Goal: Task Accomplishment & Management: Complete application form

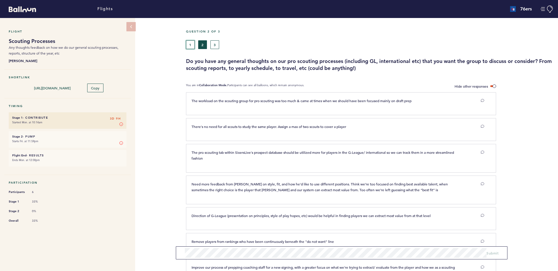
click at [188, 48] on button "1" at bounding box center [190, 44] width 9 height 9
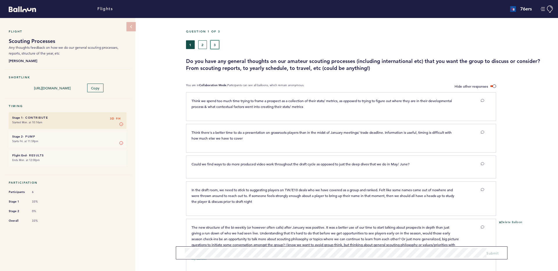
click at [218, 44] on button "3" at bounding box center [214, 44] width 9 height 9
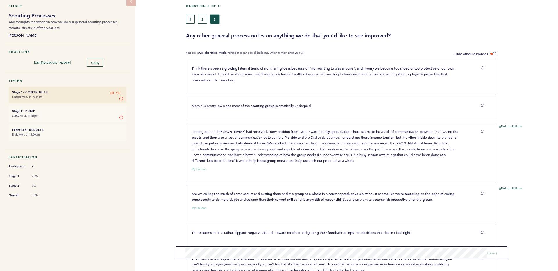
scroll to position [25, 0]
click at [192, 22] on button "1" at bounding box center [190, 19] width 9 height 9
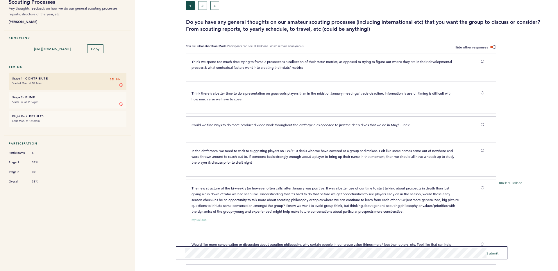
scroll to position [64, 0]
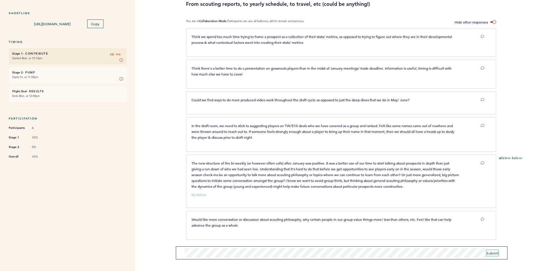
click at [497, 253] on span "Submit" at bounding box center [492, 253] width 12 height 5
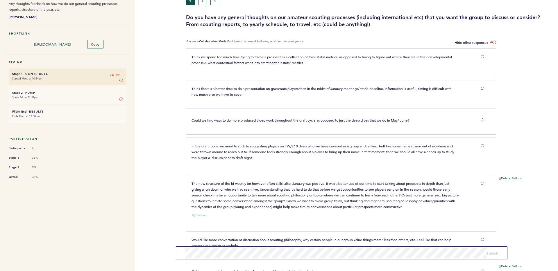
scroll to position [0, 0]
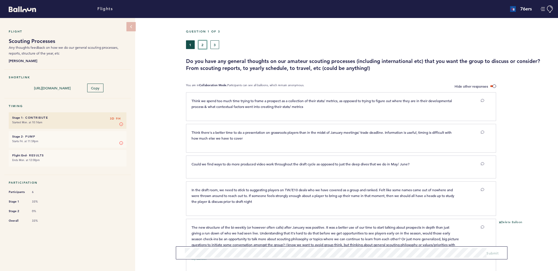
click at [202, 43] on button "2" at bounding box center [202, 44] width 9 height 9
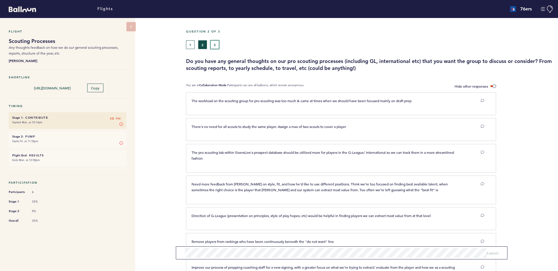
click at [214, 44] on button "3" at bounding box center [214, 44] width 9 height 9
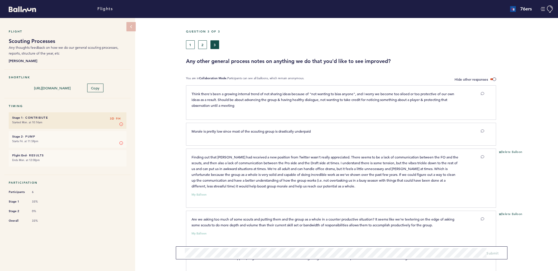
click at [192, 50] on div "Question 3 of 3 1 2 3 Any other general process notes on anything we do that yo…" at bounding box center [372, 47] width 372 height 35
click at [191, 46] on button "1" at bounding box center [190, 44] width 9 height 9
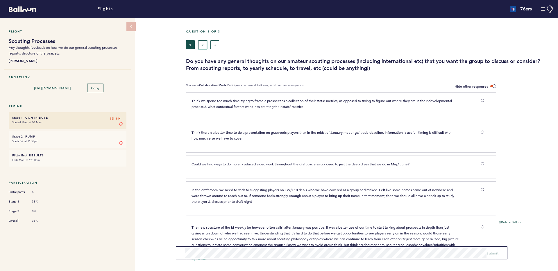
click at [202, 45] on button "2" at bounding box center [202, 44] width 9 height 9
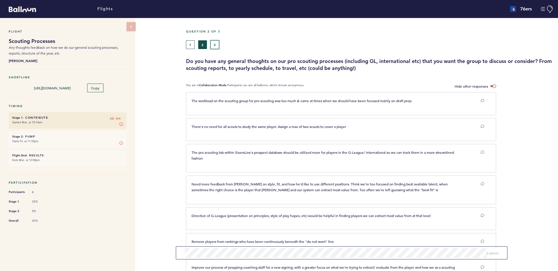
click at [214, 45] on button "3" at bounding box center [214, 44] width 9 height 9
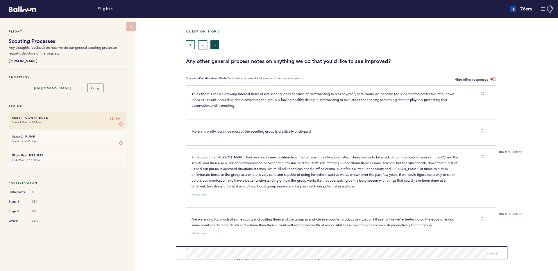
click at [203, 46] on button "2" at bounding box center [202, 44] width 9 height 9
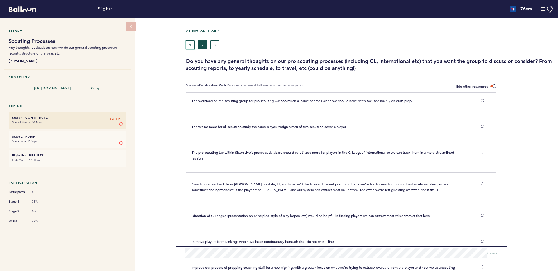
click at [194, 44] on button "1" at bounding box center [190, 44] width 9 height 9
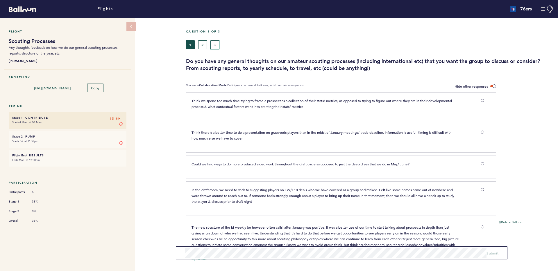
click at [214, 45] on button "3" at bounding box center [214, 44] width 9 height 9
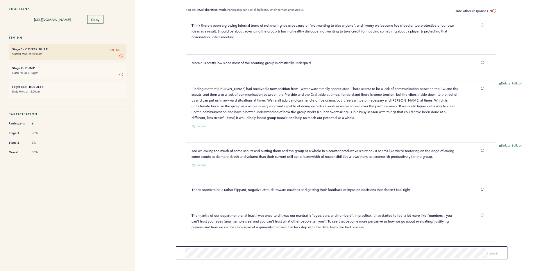
scroll to position [70, 0]
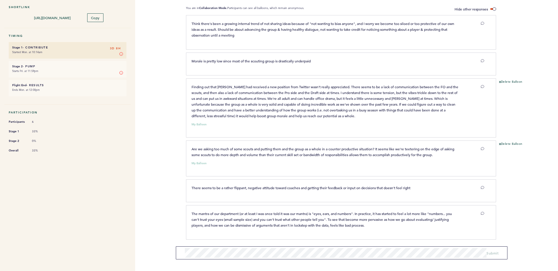
click at [296, 95] on p "Finding out that [PERSON_NAME] had received a new position from Twitter wasn't …" at bounding box center [325, 101] width 267 height 35
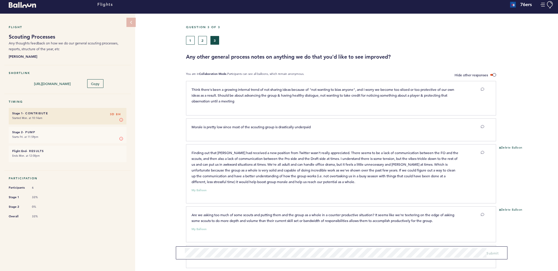
scroll to position [0, 0]
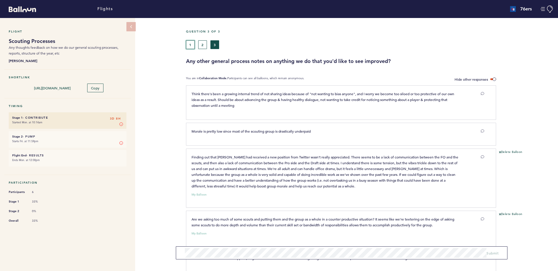
click at [192, 44] on button "1" at bounding box center [190, 44] width 9 height 9
